Goal: Entertainment & Leisure: Consume media (video, audio)

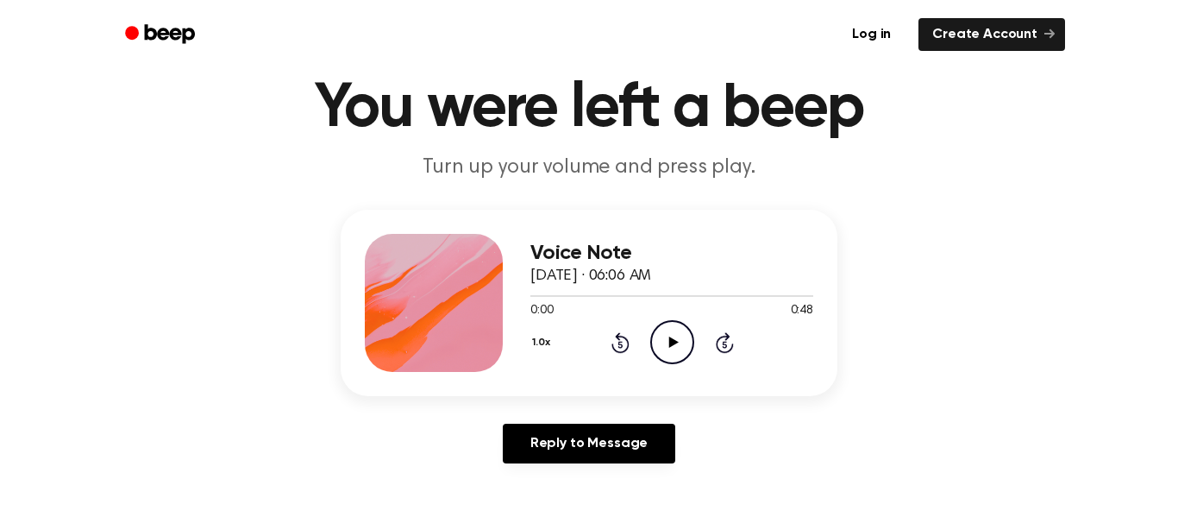
scroll to position [58, 0]
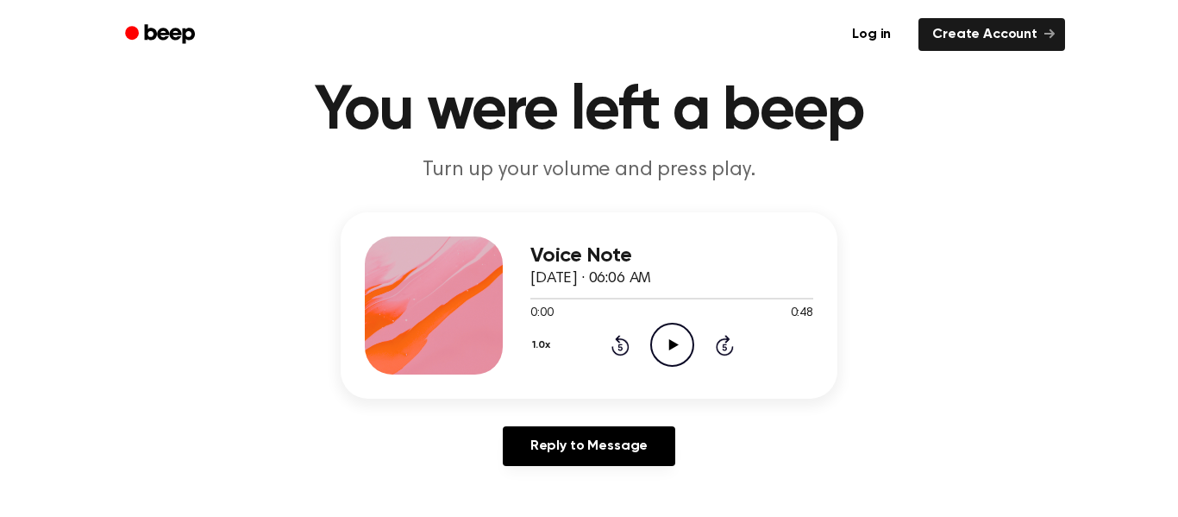
click at [661, 362] on circle at bounding box center [672, 344] width 42 height 42
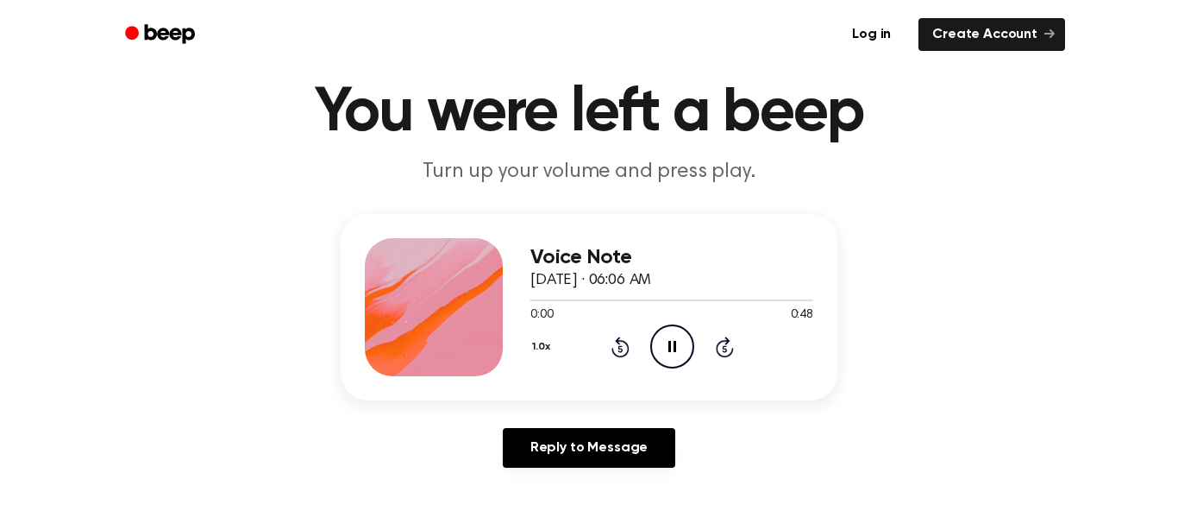
click at [690, 352] on icon "Pause Audio" at bounding box center [672, 346] width 44 height 44
click at [687, 354] on icon "Pause Audio" at bounding box center [672, 346] width 44 height 44
click at [687, 342] on icon "Play Audio" at bounding box center [672, 346] width 44 height 44
click at [683, 340] on icon "Play Audio" at bounding box center [672, 346] width 44 height 44
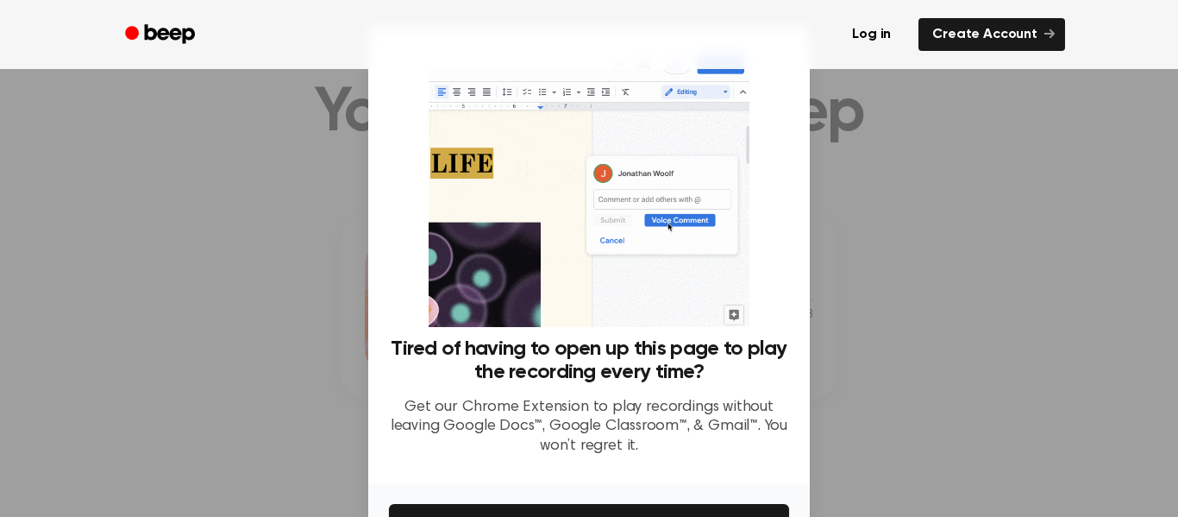
click at [699, 350] on h3 "Tired of having to open up this page to play the recording every time?" at bounding box center [589, 360] width 400 height 47
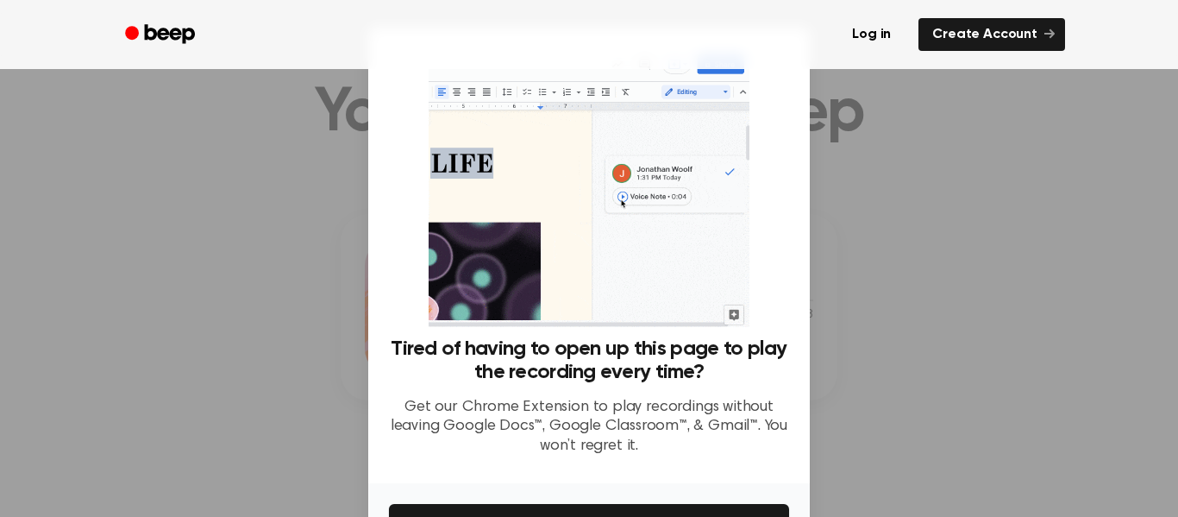
click at [693, 351] on h3 "Tired of having to open up this page to play the recording every time?" at bounding box center [589, 360] width 400 height 47
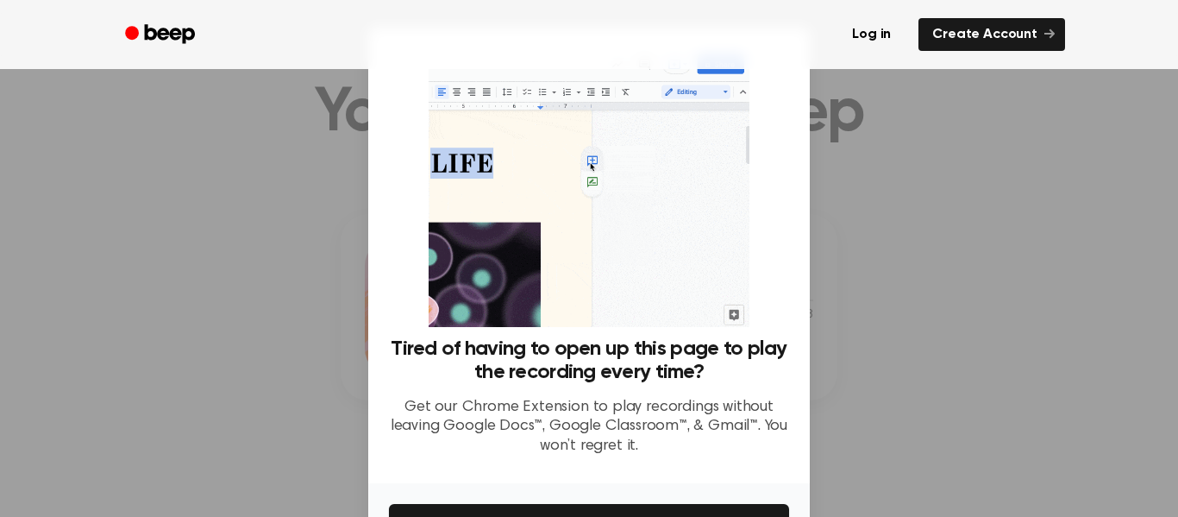
click at [694, 352] on h3 "Tired of having to open up this page to play the recording every time?" at bounding box center [589, 360] width 400 height 47
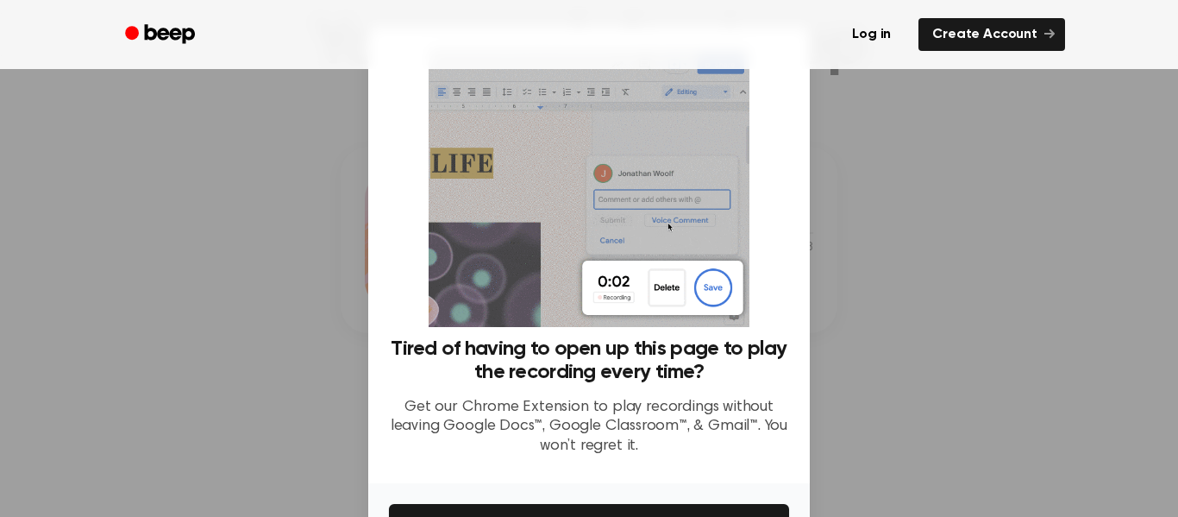
scroll to position [0, 0]
